Goal: Task Accomplishment & Management: Complete application form

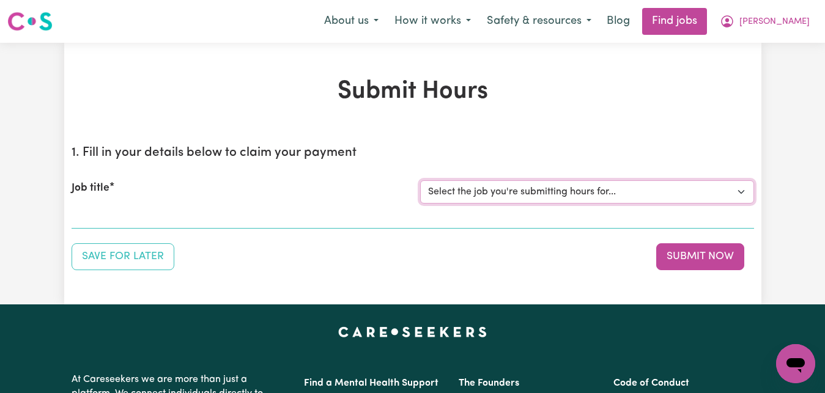
click at [420, 180] on select "Select the job you're submitting hours for... [[PERSON_NAME]] Care worker for s…" at bounding box center [587, 191] width 334 height 23
select select "7268"
click option "[[PERSON_NAME]] Care worker for social interaction in local area for Autistic a…" at bounding box center [0, 0] width 0 height 0
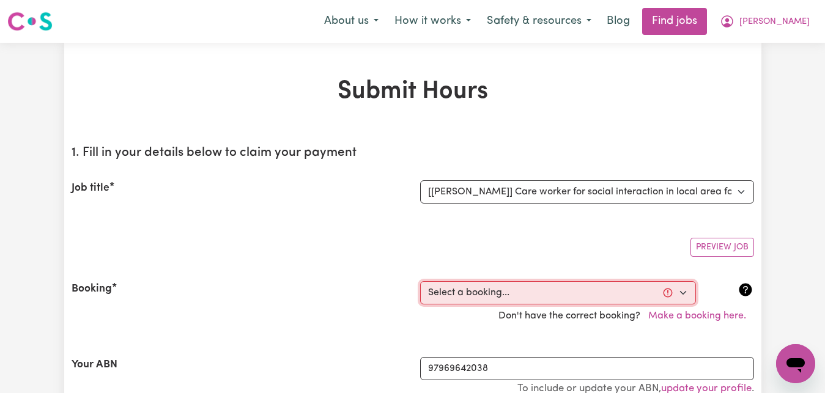
click at [420, 281] on select "Select a booking... [DATE] 09:00am to 03:00pm (RECURRING) [DATE] 09:00am to 03:…" at bounding box center [558, 292] width 276 height 23
select select "347421"
click option "[DATE] 09:00am to 03:00pm (RECURRING)" at bounding box center [0, 0] width 0 height 0
type input "[DATE]"
type input "3"
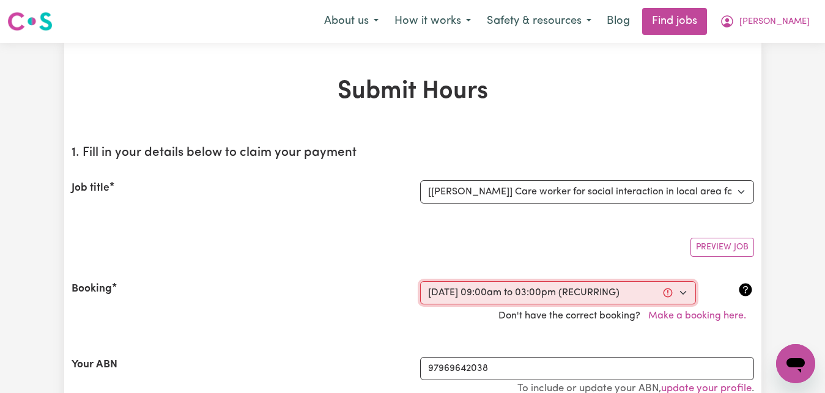
type input "9"
type input "2025"
type input "09:00"
type input "9"
type input "0"
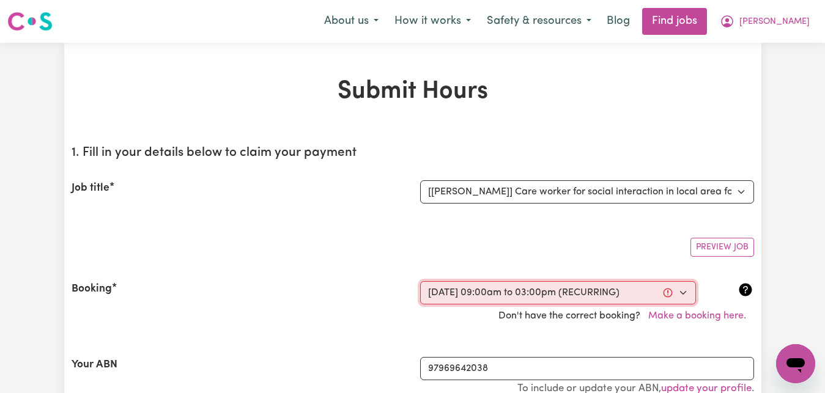
select select "am"
type input "15:00"
type input "3"
type input "0"
select select "pm"
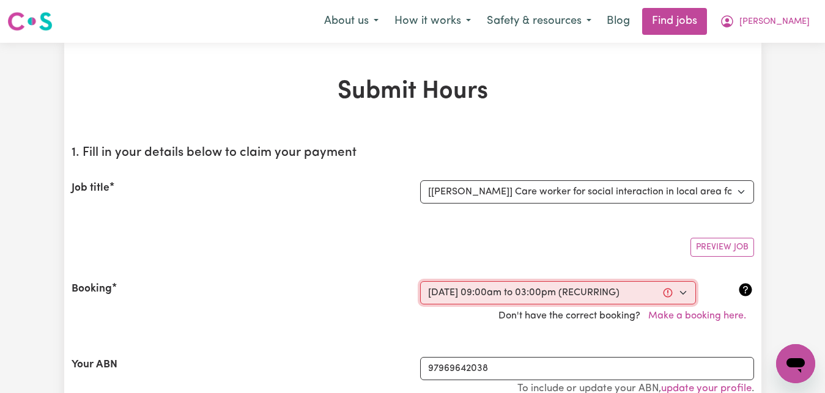
select select "83.16-Weekday"
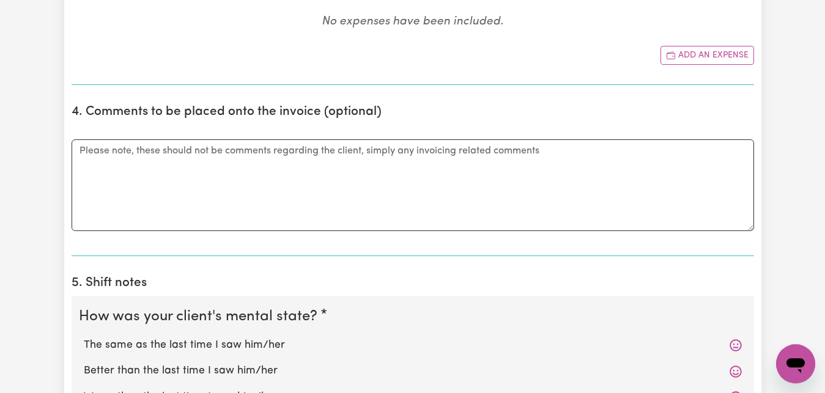
scroll to position [749, 0]
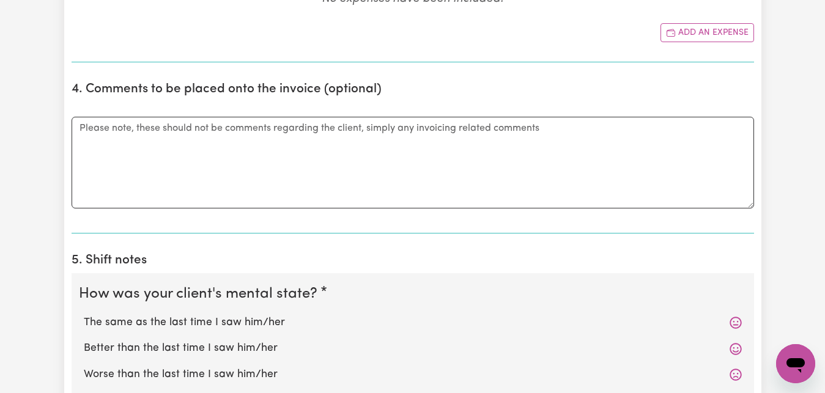
drag, startPoint x: 193, startPoint y: 346, endPoint x: 190, endPoint y: 336, distance: 10.5
click at [197, 344] on label "Better than the last time I saw him/her" at bounding box center [413, 349] width 658 height 16
click at [199, 350] on label "Better than the last time I saw him/her" at bounding box center [413, 349] width 658 height 16
click at [84, 341] on input "Better than the last time I saw him/her" at bounding box center [83, 340] width 1 height 1
radio input "true"
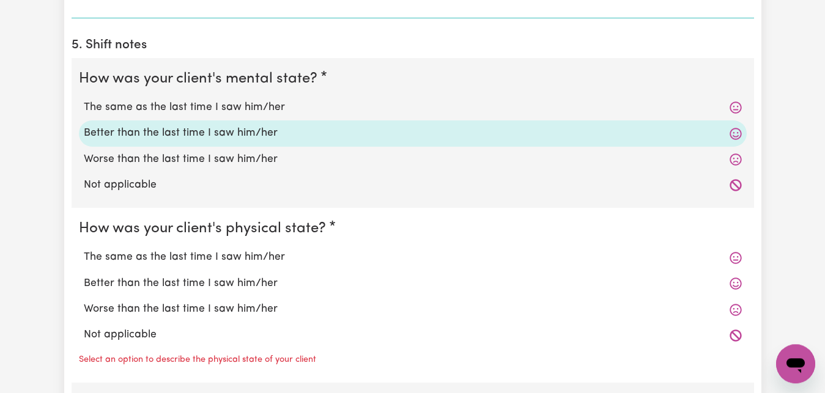
scroll to position [998, 0]
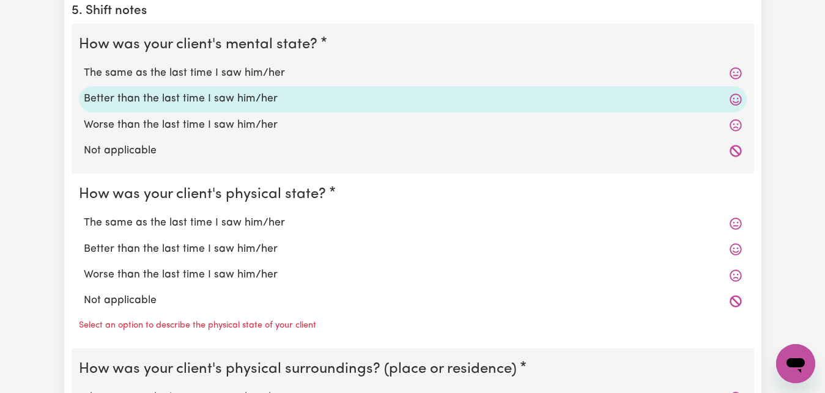
click at [178, 226] on label "The same as the last time I saw him/her" at bounding box center [413, 223] width 658 height 16
click at [84, 215] on input "The same as the last time I saw him/her" at bounding box center [83, 215] width 1 height 1
radio input "true"
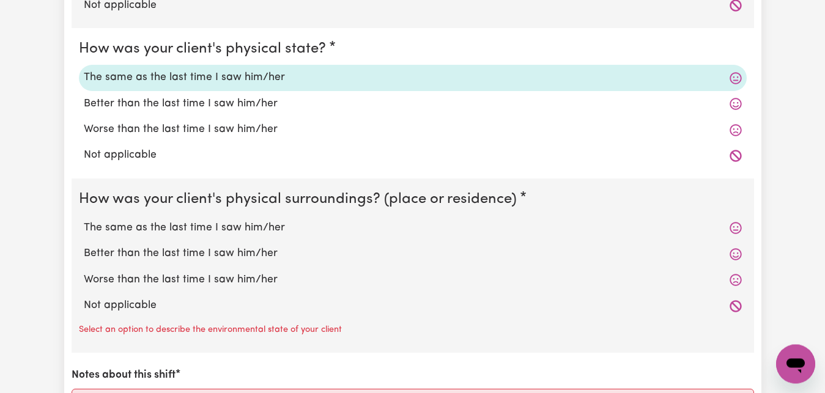
scroll to position [1186, 0]
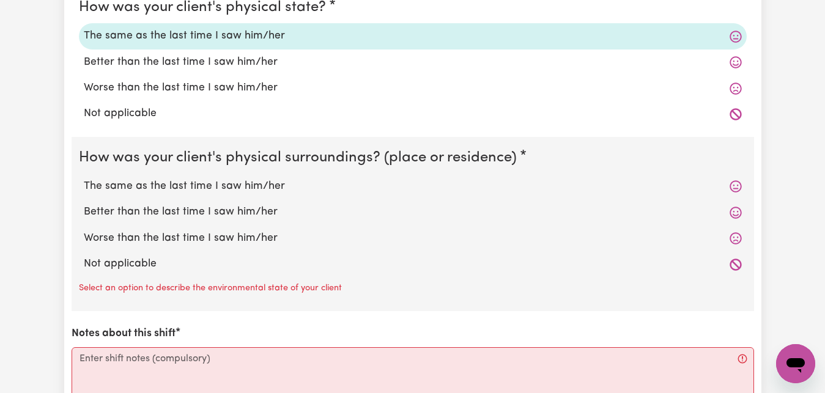
click at [196, 187] on label "The same as the last time I saw him/her" at bounding box center [413, 187] width 658 height 16
click at [84, 179] on input "The same as the last time I saw him/her" at bounding box center [83, 178] width 1 height 1
radio input "true"
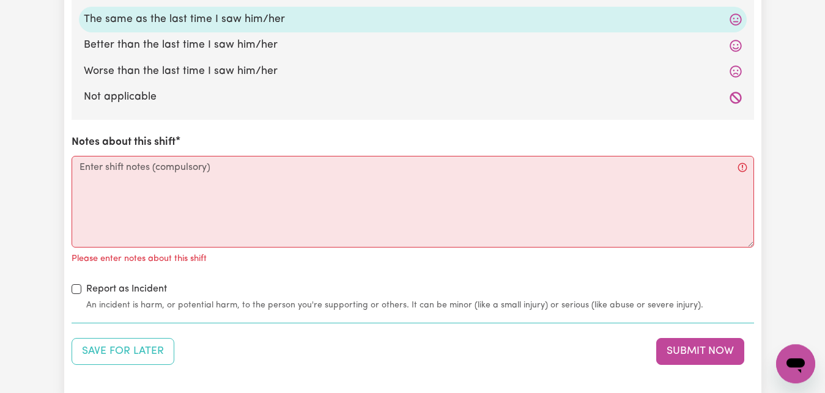
scroll to position [1373, 0]
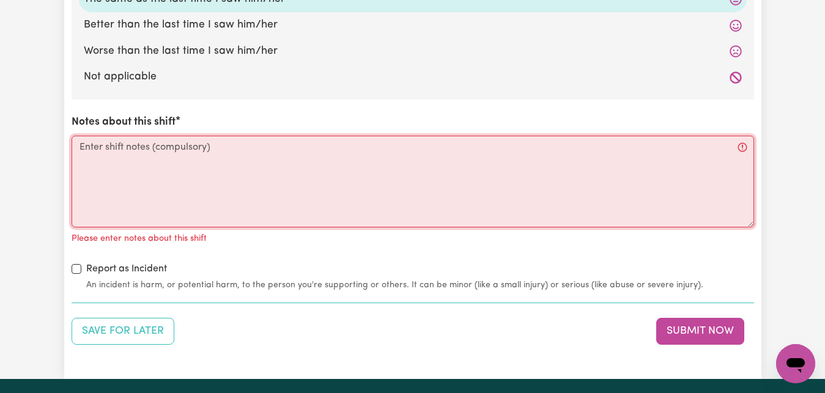
click at [77, 146] on textarea "Notes about this shift" at bounding box center [413, 182] width 683 height 92
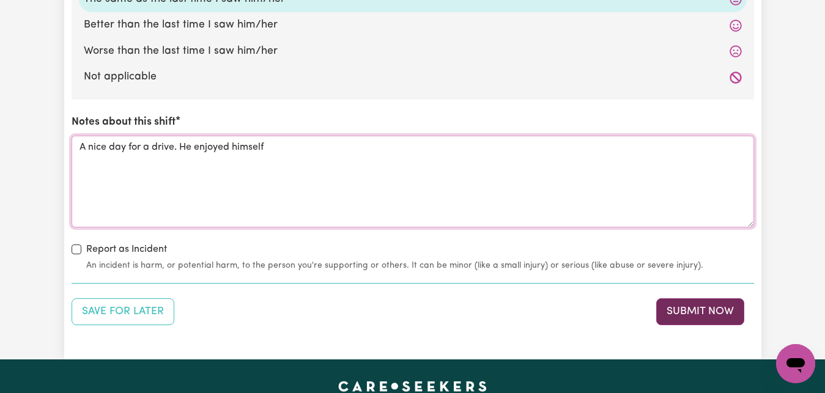
type textarea "A nice day for a drive. He enjoyed himself"
click at [677, 318] on button "Submit Now" at bounding box center [700, 312] width 88 height 27
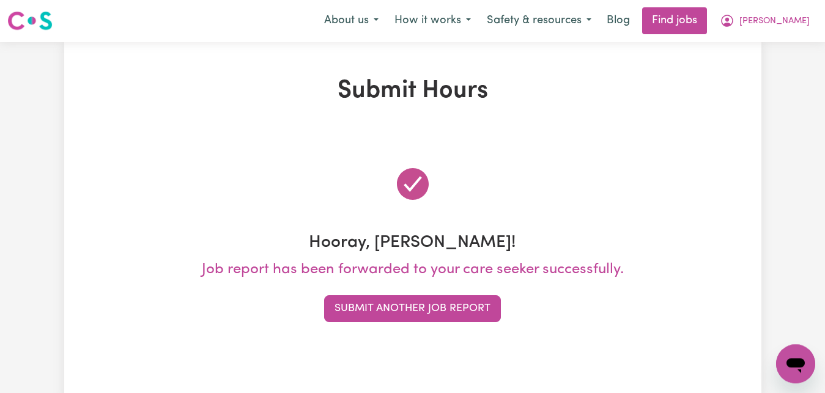
scroll to position [0, 0]
click at [803, 23] on span "[PERSON_NAME]" at bounding box center [775, 21] width 70 height 13
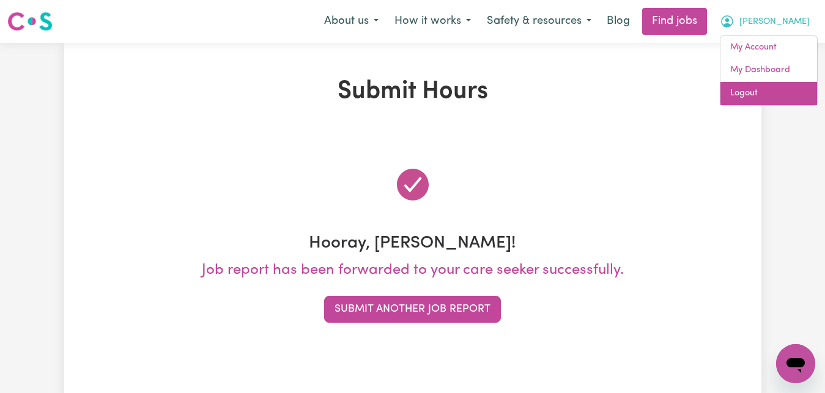
click at [741, 92] on link "Logout" at bounding box center [769, 93] width 97 height 23
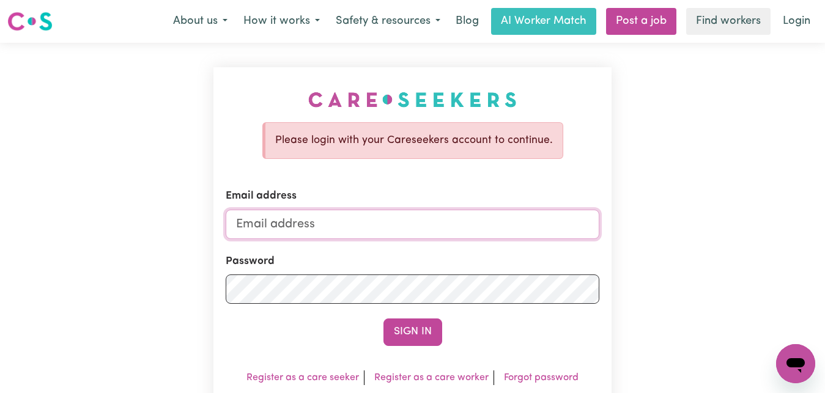
click at [239, 225] on input "Email address" at bounding box center [413, 224] width 374 height 29
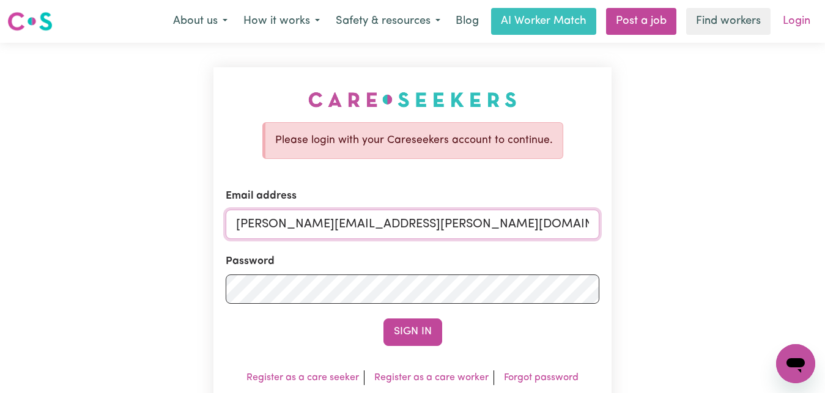
type input "[PERSON_NAME][EMAIL_ADDRESS][PERSON_NAME][DOMAIN_NAME]"
click at [788, 21] on link "Login" at bounding box center [797, 21] width 42 height 27
click at [413, 337] on button "Sign In" at bounding box center [413, 332] width 59 height 27
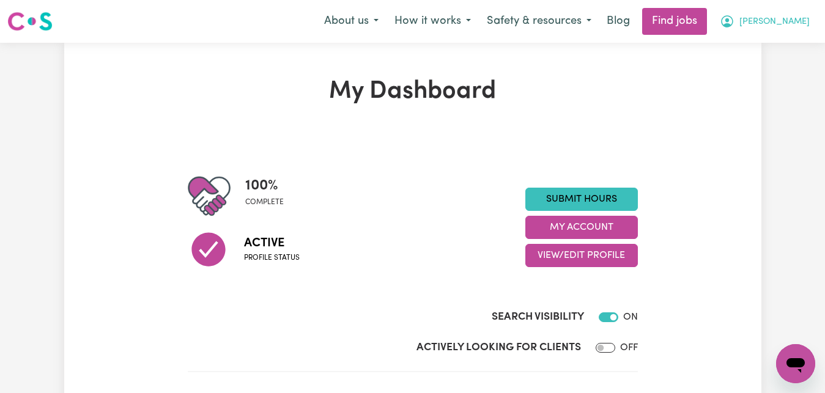
click at [794, 22] on span "[PERSON_NAME]" at bounding box center [775, 21] width 70 height 13
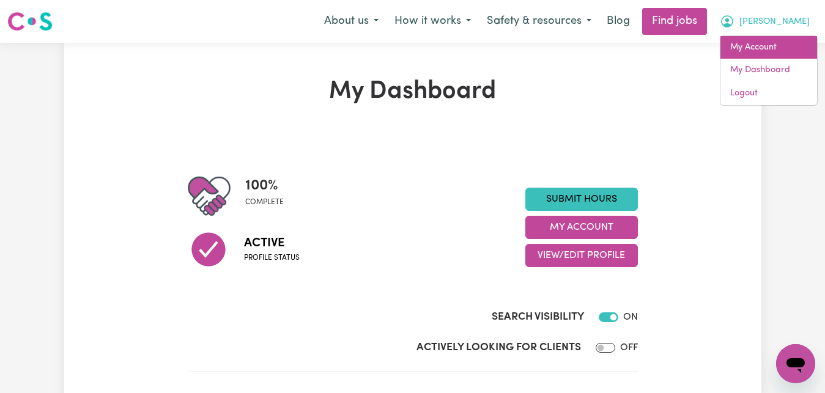
click at [771, 48] on link "My Account" at bounding box center [769, 47] width 97 height 23
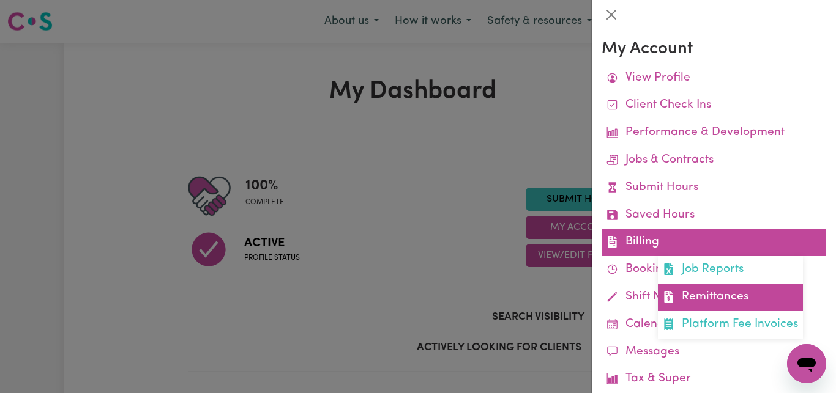
click at [724, 302] on link "Remittances" at bounding box center [730, 298] width 145 height 28
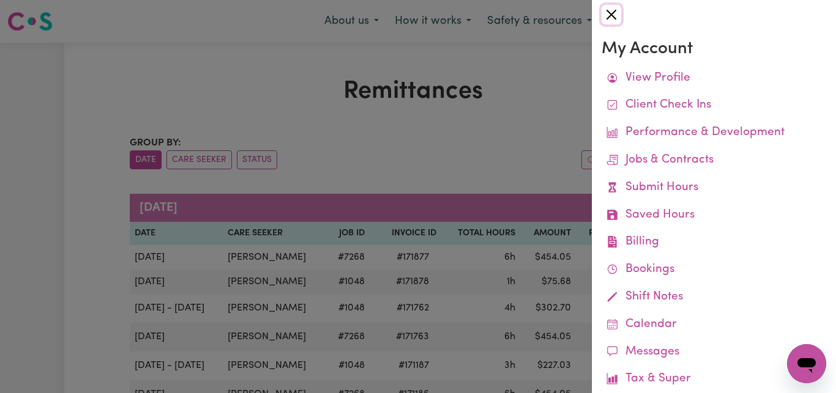
click at [608, 10] on button "Close" at bounding box center [611, 15] width 20 height 20
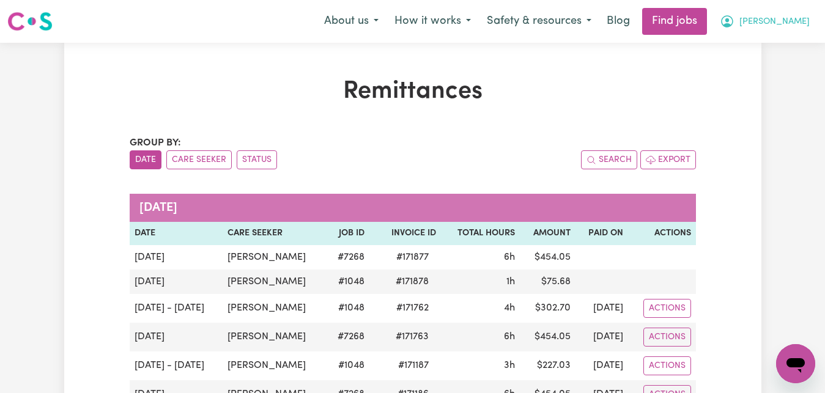
click at [794, 21] on span "[PERSON_NAME]" at bounding box center [775, 21] width 70 height 13
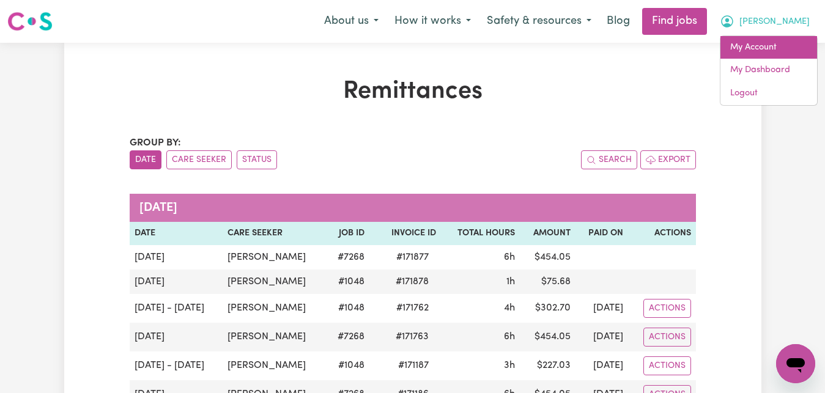
click at [760, 49] on link "My Account" at bounding box center [769, 47] width 97 height 23
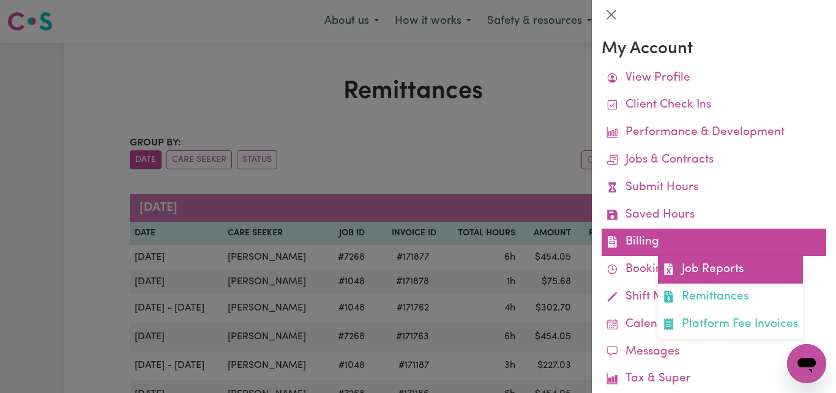
click at [713, 270] on link "Job Reports" at bounding box center [730, 270] width 145 height 28
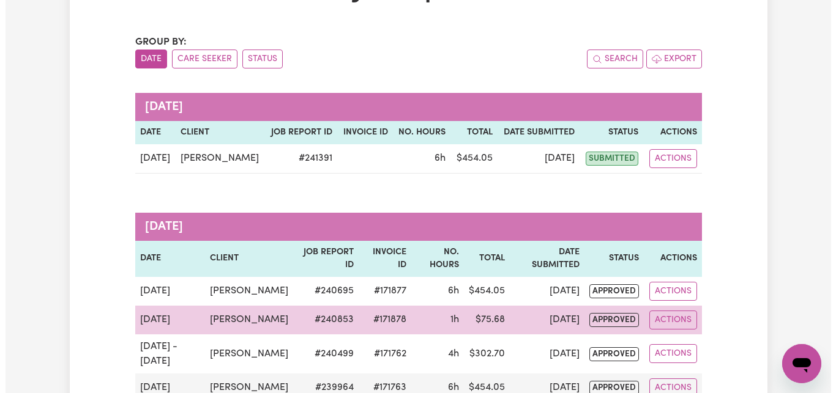
scroll to position [125, 0]
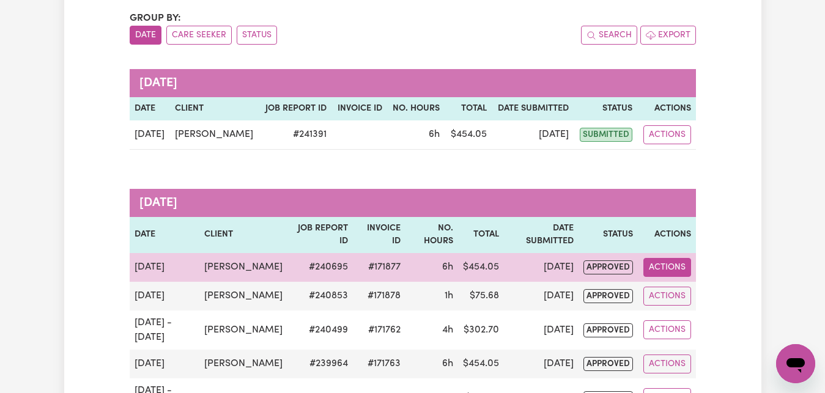
click at [663, 275] on button "Actions" at bounding box center [668, 267] width 48 height 19
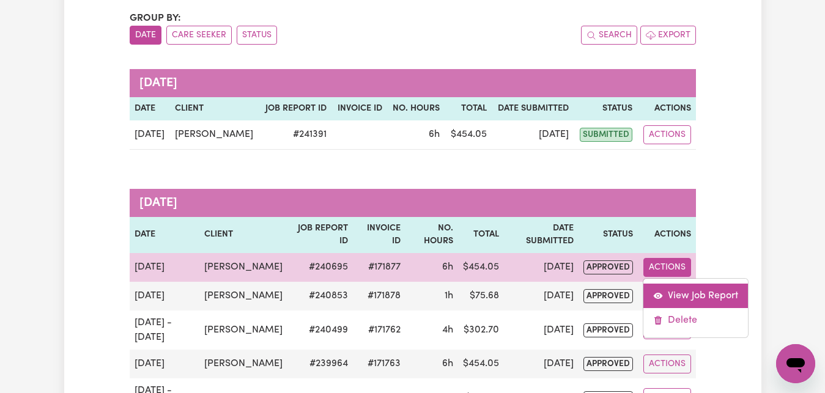
click at [686, 301] on link "View Job Report" at bounding box center [696, 296] width 105 height 24
select select "pm"
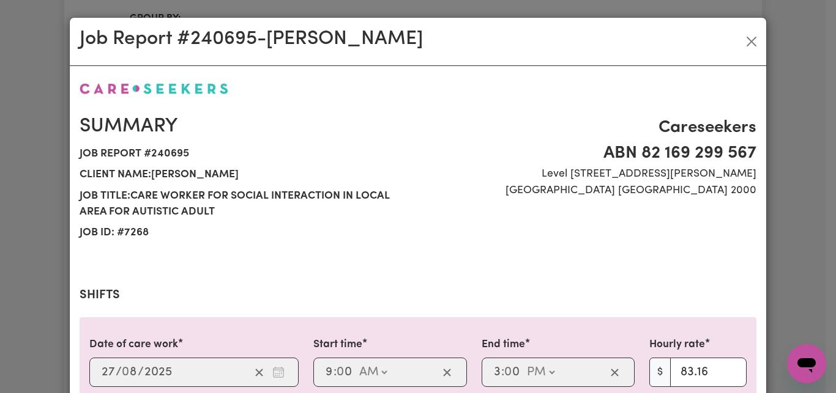
select select "83.16-Weekday"
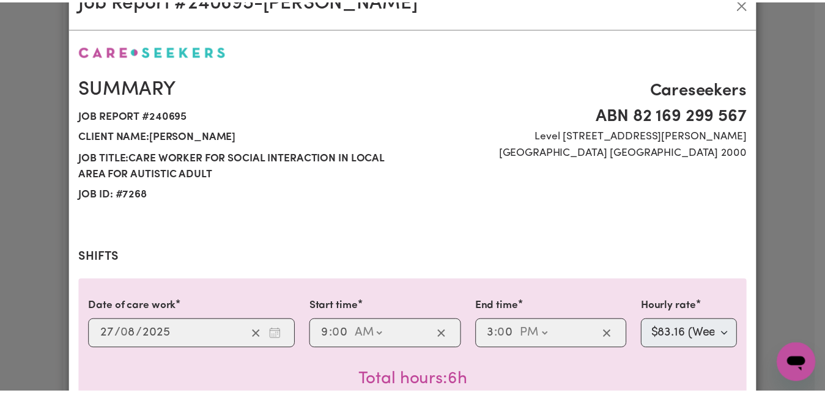
scroll to position [0, 0]
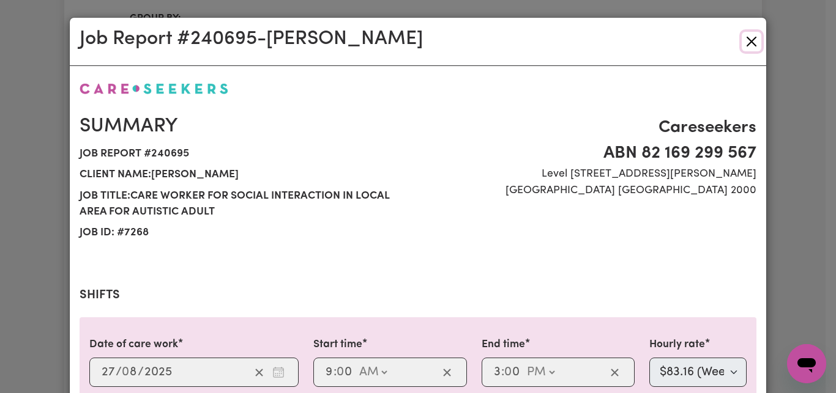
click at [748, 38] on button "Close" at bounding box center [752, 42] width 20 height 20
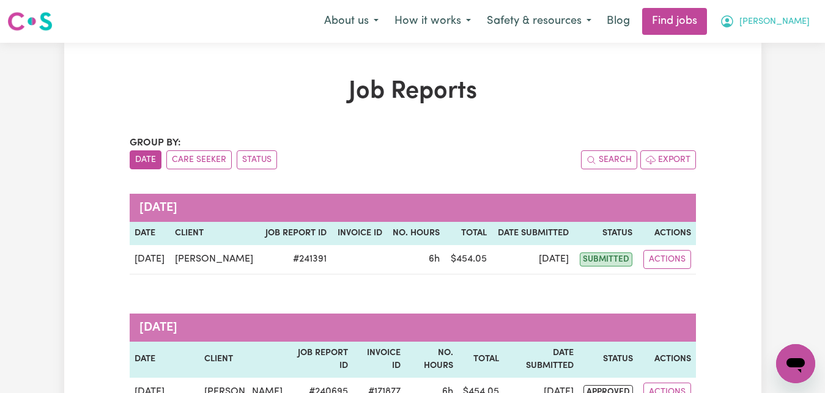
click at [801, 23] on span "[PERSON_NAME]" at bounding box center [775, 21] width 70 height 13
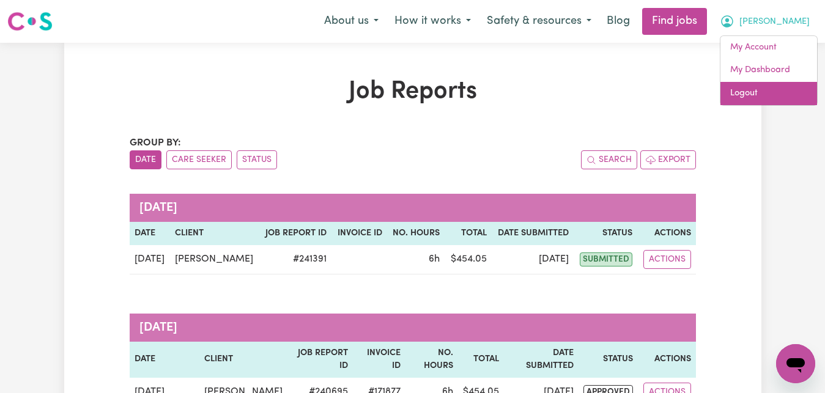
click at [773, 96] on link "Logout" at bounding box center [769, 93] width 97 height 23
